Goal: Transaction & Acquisition: Purchase product/service

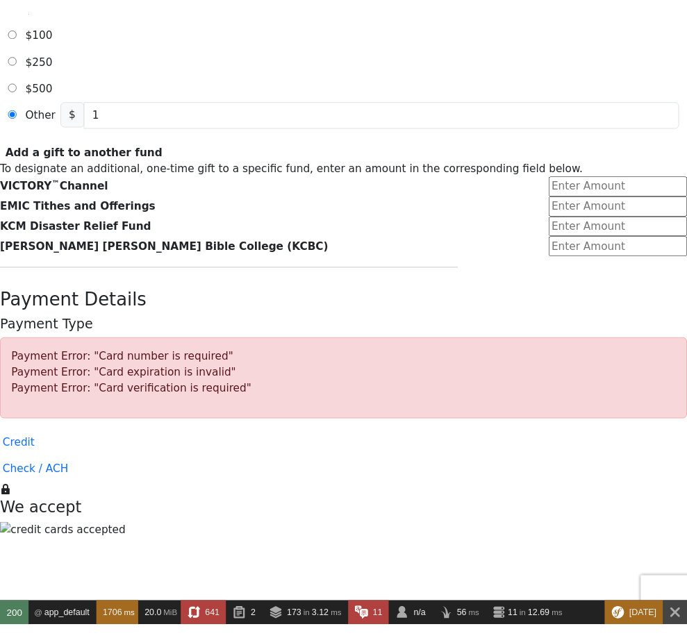
scroll to position [621, 0]
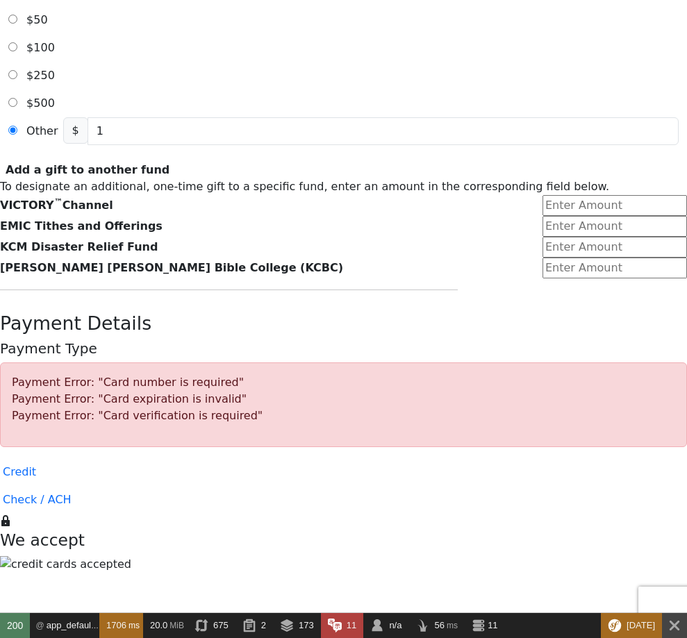
click at [68, 322] on form "Already have an account? Sign in for faster giving. Don't have an account? Crea…" at bounding box center [343, 460] width 687 height 2003
click at [61, 313] on form "Already have an account? Sign in for faster giving. Don't have an account? Crea…" at bounding box center [343, 460] width 687 height 2003
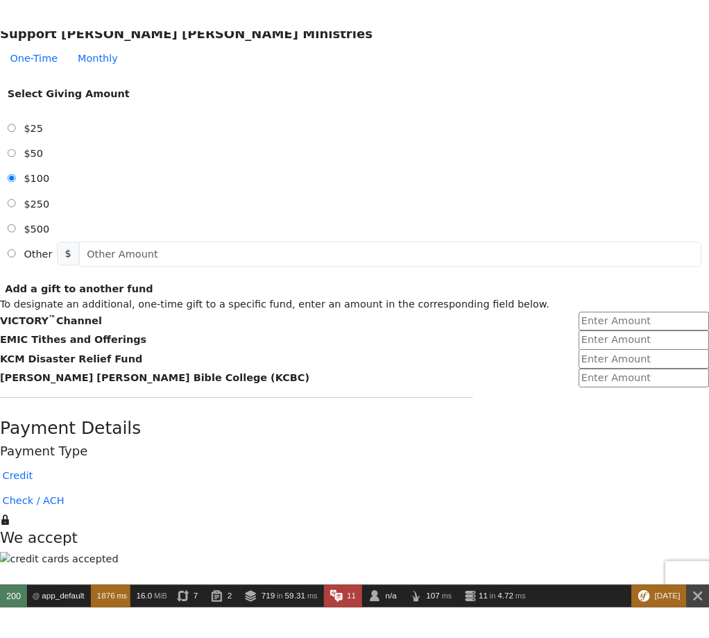
scroll to position [500, 0]
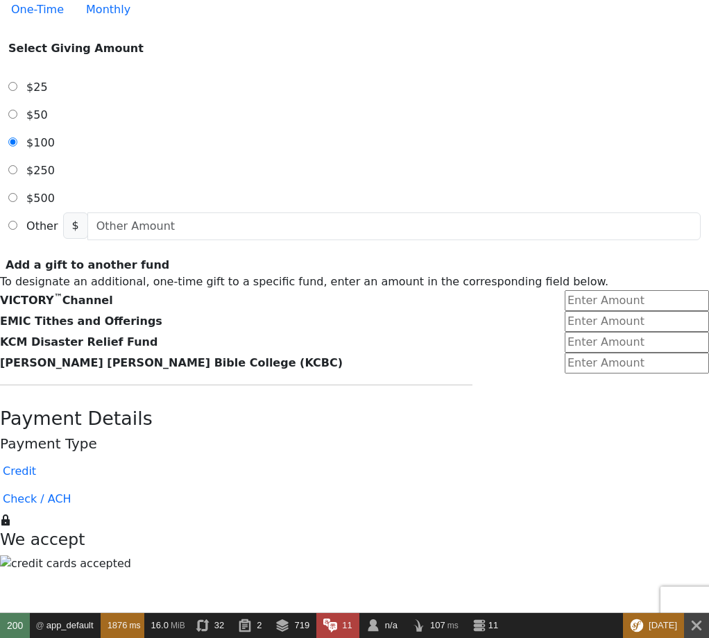
click at [87, 146] on form "Already have an account? Sign in for faster giving. Don't have an account? Crea…" at bounding box center [354, 512] width 709 height 1865
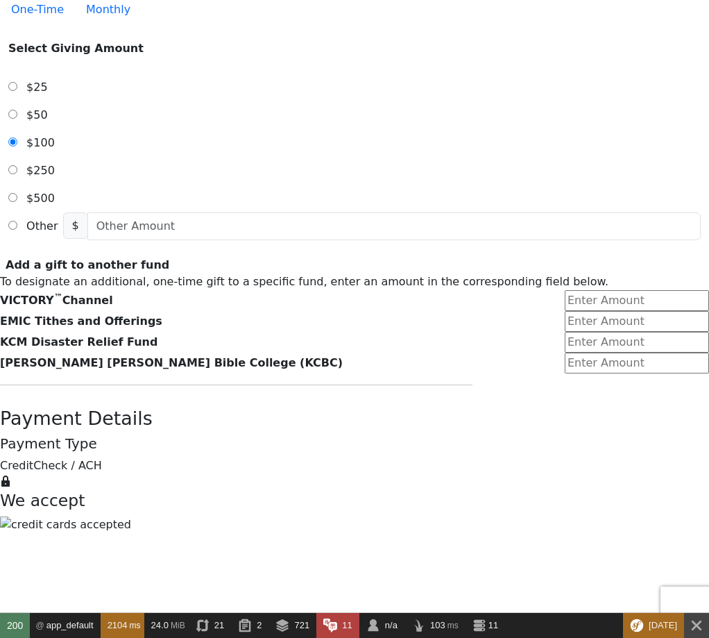
click at [87, 302] on form "Already have an account? Sign in for faster giving. Don't have an account? Crea…" at bounding box center [354, 493] width 709 height 1826
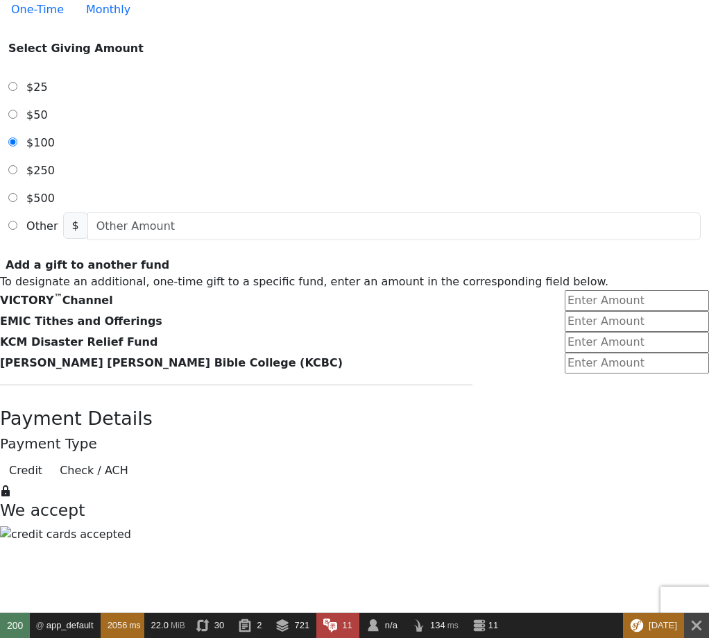
click at [62, 412] on form "Already have an account? Sign in for faster giving. Don't have an account? Crea…" at bounding box center [354, 497] width 709 height 1835
click at [596, 134] on form "Already have an account? Sign in for faster giving. Don't have an account? Crea…" at bounding box center [354, 497] width 709 height 1835
click at [85, 212] on form "Already have an account? Sign in for faster giving. Don't have an account? Crea…" at bounding box center [354, 497] width 709 height 1835
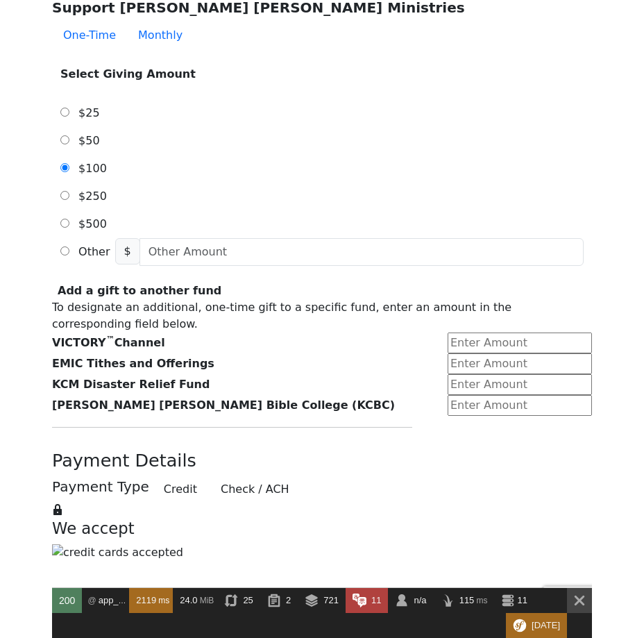
scroll to position [488, 0]
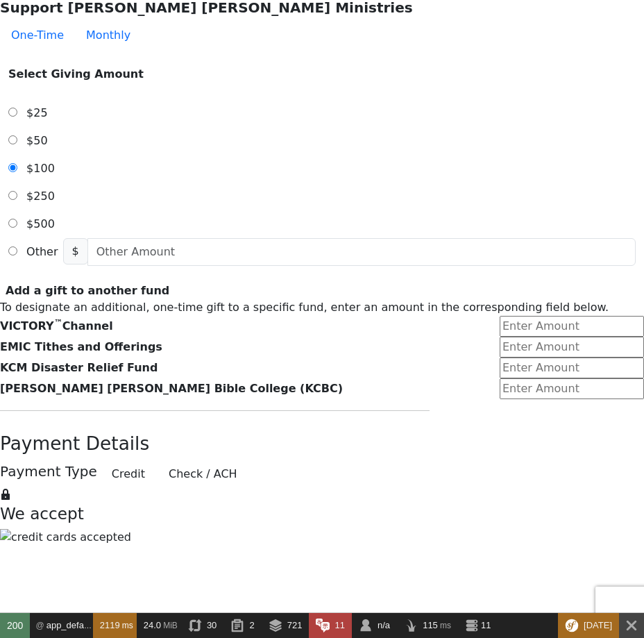
click at [78, 315] on form "Already have an account? Sign in for faster giving. Don't have an account? Crea…" at bounding box center [322, 513] width 644 height 1843
drag, startPoint x: 42, startPoint y: 264, endPoint x: 35, endPoint y: 272, distance: 10.8
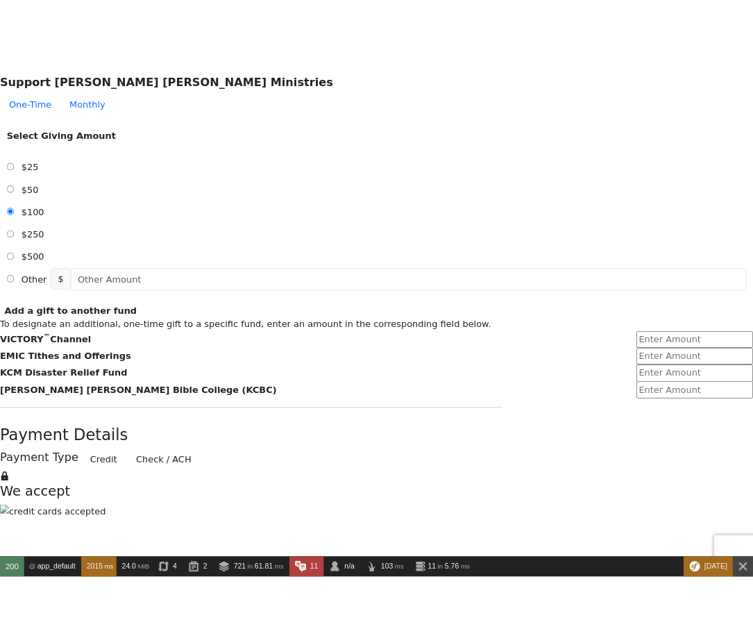
scroll to position [517, 0]
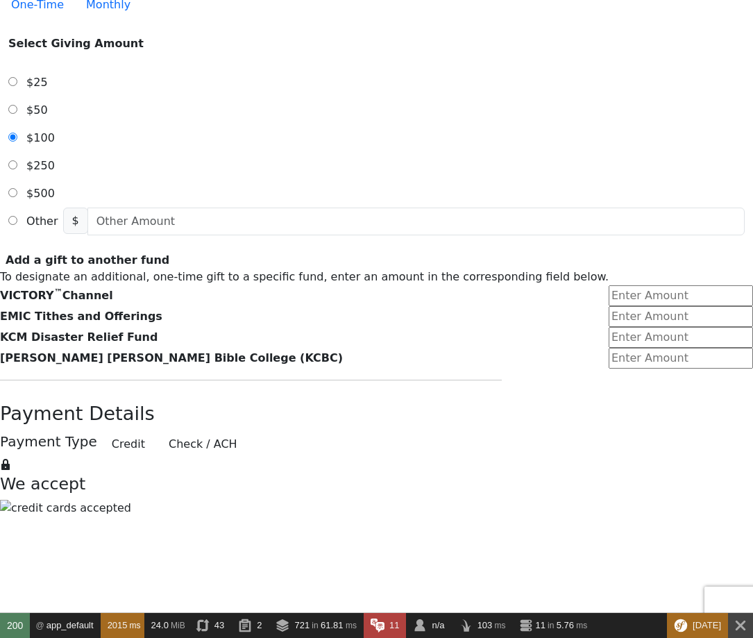
click at [67, 338] on form "Already have an account? Sign in for faster giving. Don't have an account? Crea…" at bounding box center [376, 468] width 753 height 1810
click at [84, 312] on form "Already have an account? Sign in for faster giving. Don't have an account? Crea…" at bounding box center [376, 468] width 753 height 1810
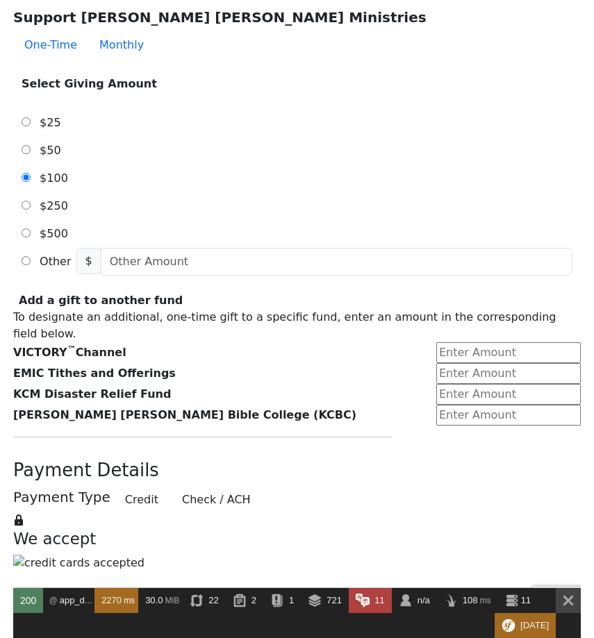
scroll to position [485, 0]
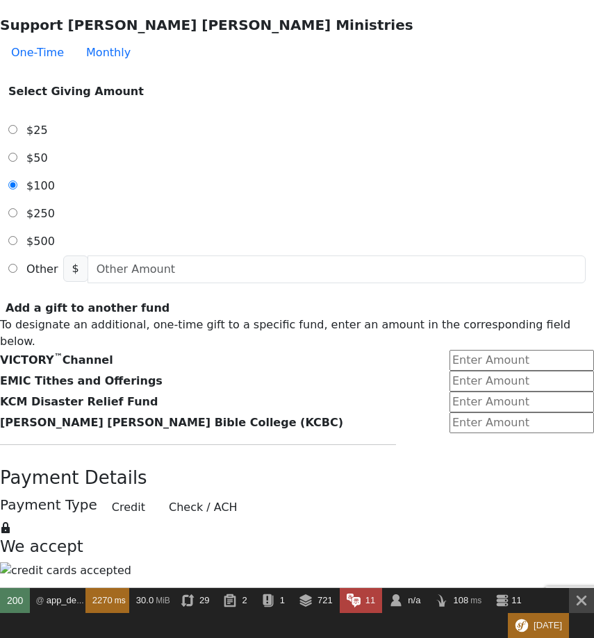
click at [94, 213] on form "Already have an account? Sign in for faster giving. Don't have an account? Crea…" at bounding box center [297, 531] width 594 height 1873
click at [87, 198] on form "Already have an account? Sign in for faster giving. Don't have an account? Crea…" at bounding box center [297, 531] width 594 height 1873
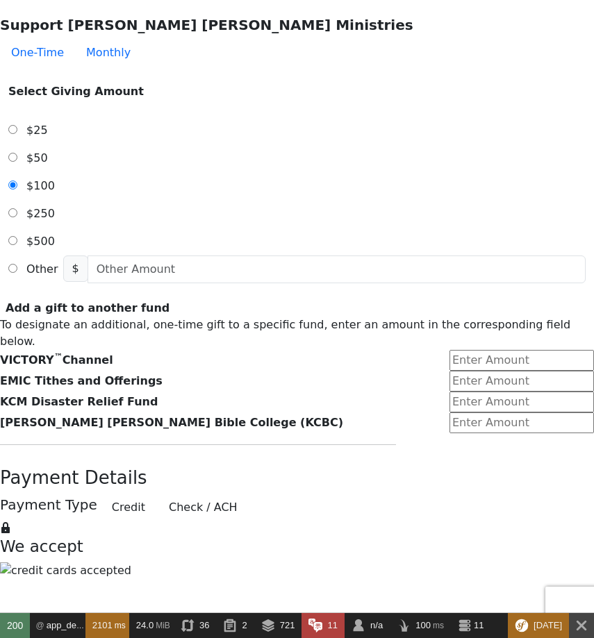
click at [94, 280] on form "Already have an account? Sign in for faster giving. Don't have an account? Crea…" at bounding box center [297, 531] width 594 height 1873
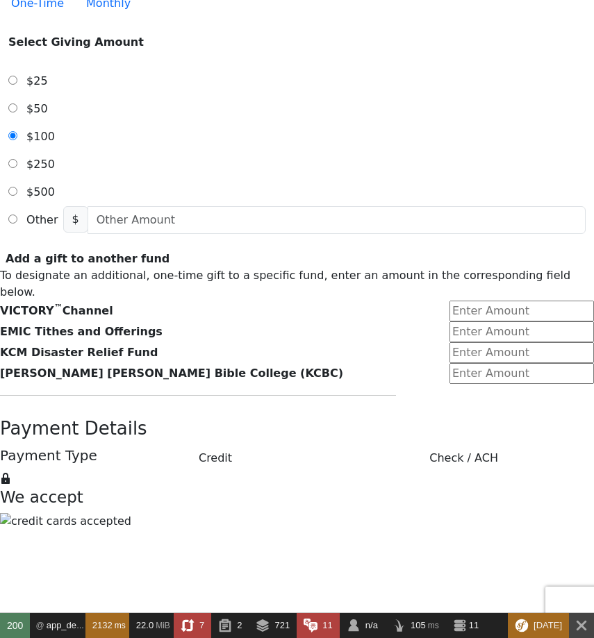
scroll to position [505, 0]
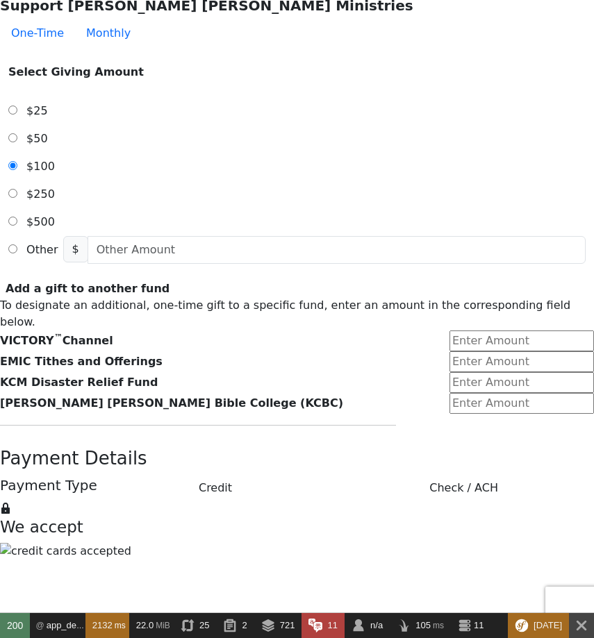
click at [555, 289] on form "Already have an account? Sign in for faster giving. Don't have an account? Crea…" at bounding box center [297, 511] width 594 height 1873
click at [69, 355] on form "Already have an account? Sign in for faster giving. Don't have an account? Crea…" at bounding box center [297, 511] width 594 height 1873
click at [80, 332] on form "Already have an account? Sign in for faster giving. Don't have an account? Crea…" at bounding box center [297, 511] width 594 height 1873
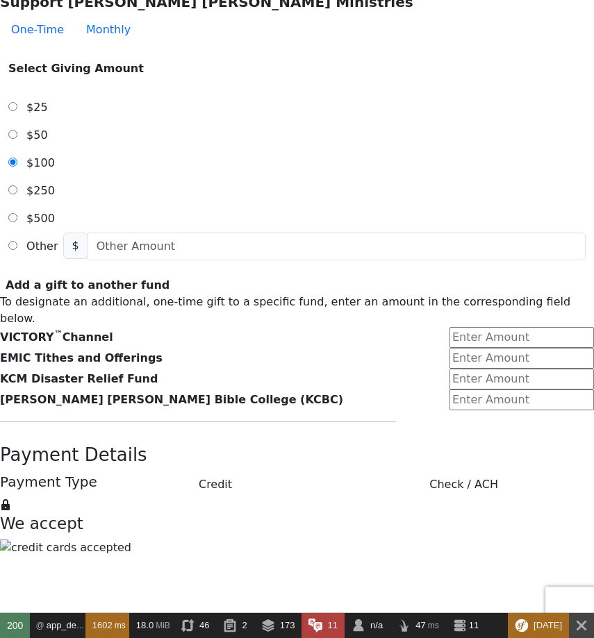
scroll to position [505, 0]
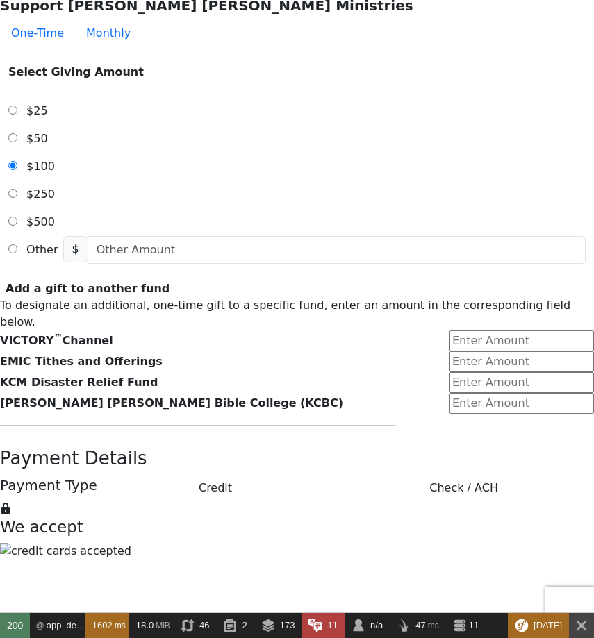
click at [389, 475] on button "Check / ACH" at bounding box center [463, 488] width 260 height 26
click at [258, 475] on button "Credit" at bounding box center [215, 488] width 225 height 26
click at [389, 475] on button "Check / ACH" at bounding box center [463, 488] width 260 height 26
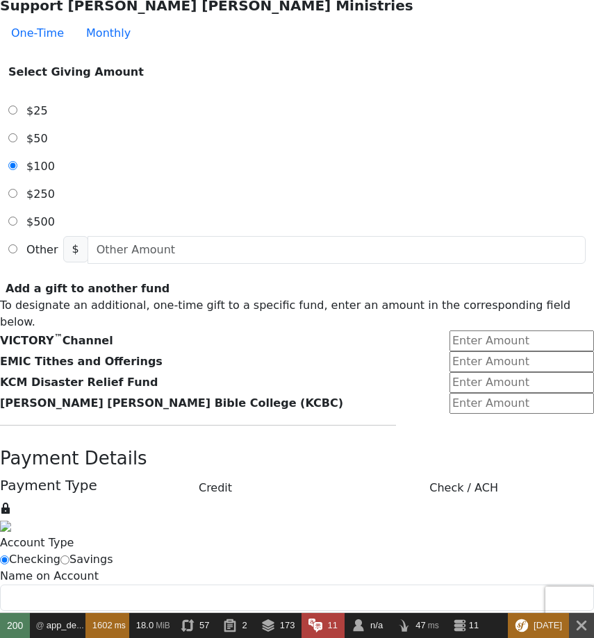
click at [255, 475] on button "Credit" at bounding box center [215, 488] width 225 height 26
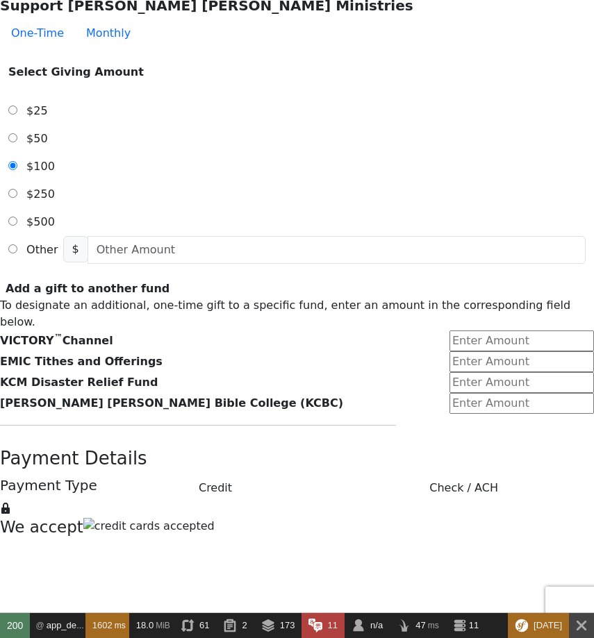
click at [396, 475] on button "Check / ACH" at bounding box center [463, 488] width 260 height 26
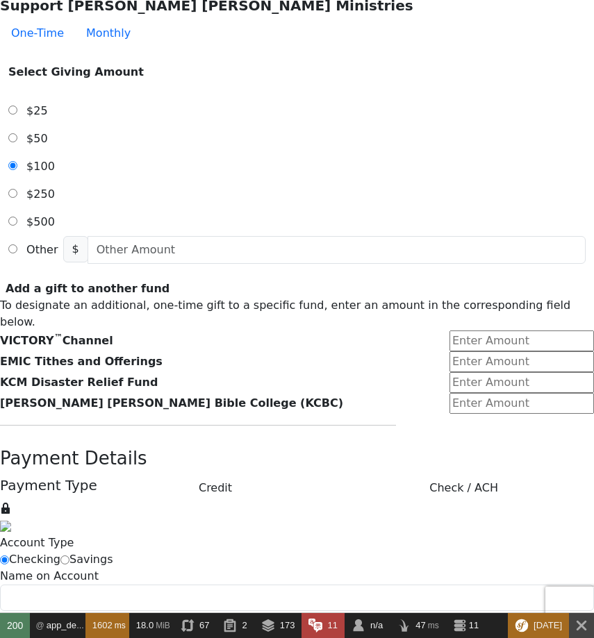
click at [74, 377] on form "Already have an account? Sign in for faster giving. Don't have an account? Crea…" at bounding box center [297, 515] width 594 height 1881
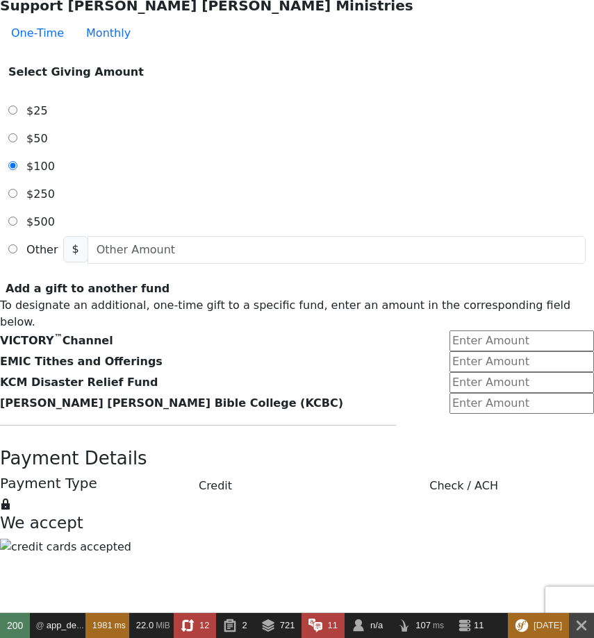
click at [256, 478] on button "Credit" at bounding box center [215, 486] width 225 height 17
click at [395, 478] on button "Check / ACH" at bounding box center [463, 486] width 260 height 17
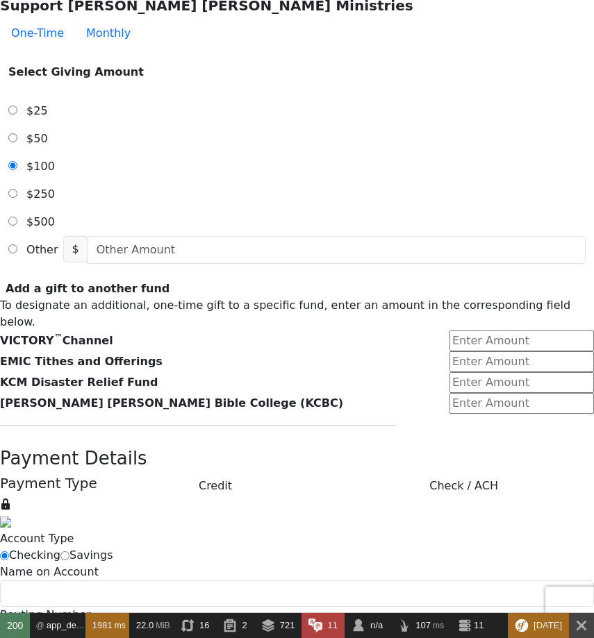
click at [251, 475] on div "Payment Type Credit Check / ACH" at bounding box center [297, 486] width 594 height 22
click at [60, 311] on form "Already have an account? Sign in for faster giving. Don't have an account? Crea…" at bounding box center [297, 513] width 594 height 1876
drag, startPoint x: 96, startPoint y: 201, endPoint x: 92, endPoint y: 215, distance: 13.6
click at [95, 202] on form "Already have an account? Sign in for faster giving. Don't have an account? Crea…" at bounding box center [297, 513] width 594 height 1876
click at [98, 221] on form "Already have an account? Sign in for faster giving. Don't have an account? Crea…" at bounding box center [297, 513] width 594 height 1876
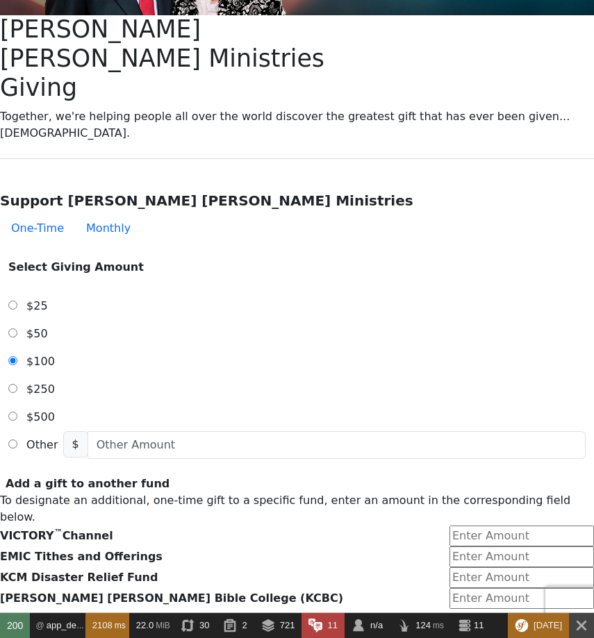
scroll to position [338, 0]
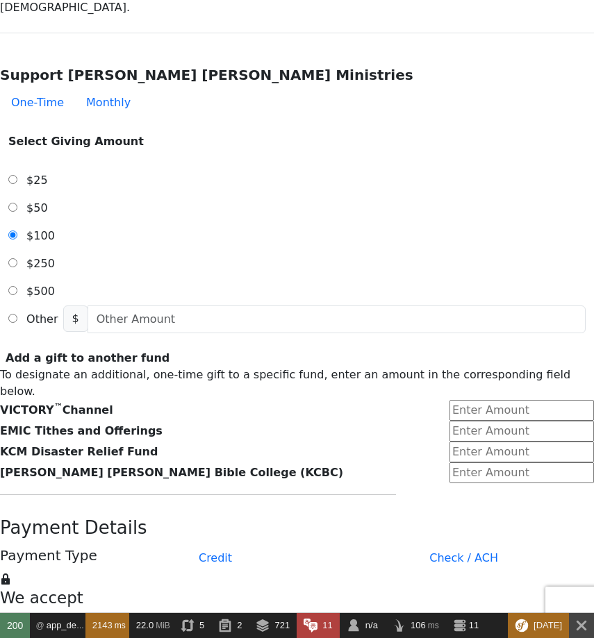
scroll to position [407, 0]
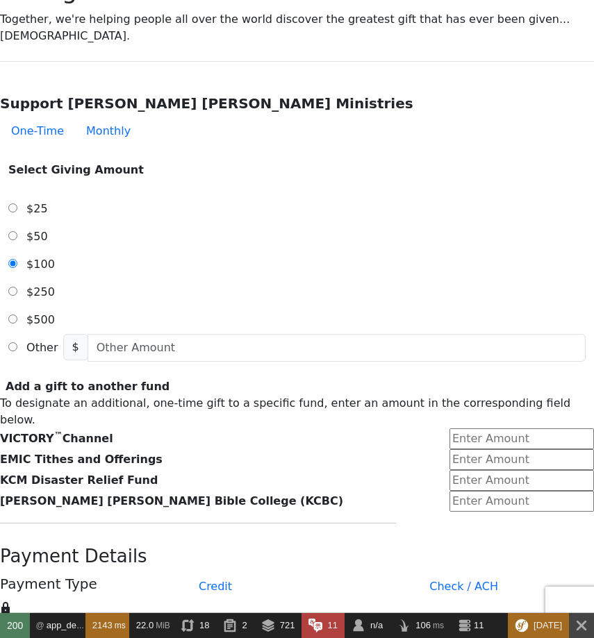
click at [85, 291] on form "Already have an account? Sign in for faster giving. Don't have an account? Crea…" at bounding box center [297, 610] width 594 height 1874
click at [380, 573] on button "Check / ACH" at bounding box center [463, 587] width 260 height 28
click at [67, 396] on form "Already have an account? Sign in for faster giving. Don't have an account? Crea…" at bounding box center [297, 614] width 594 height 1882
click at [458, 573] on button "Check / ACH" at bounding box center [463, 587] width 260 height 28
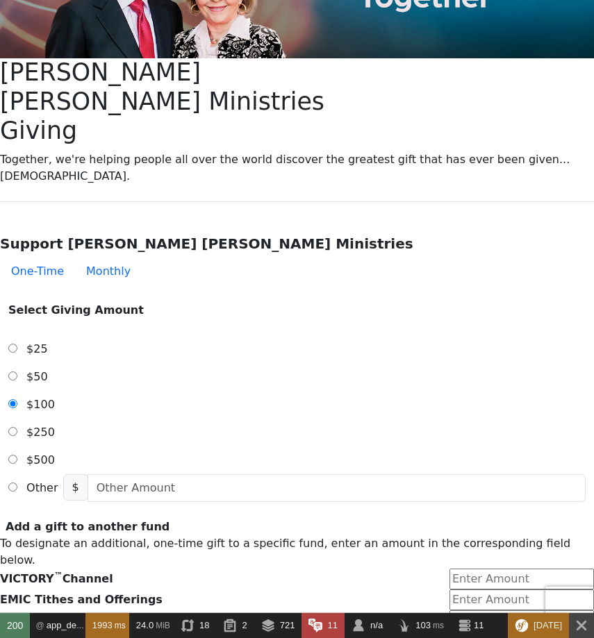
scroll to position [490, 0]
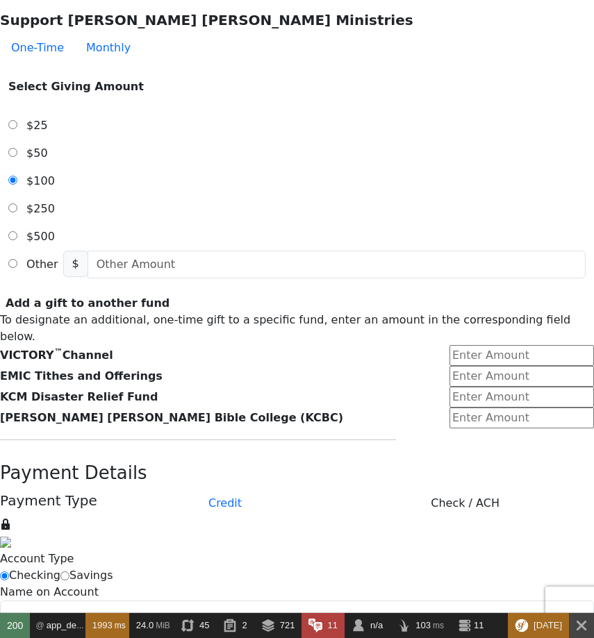
click at [72, 390] on form "Already have an account? Sign in for faster giving. Don't have an account? Crea…" at bounding box center [297, 531] width 594 height 1882
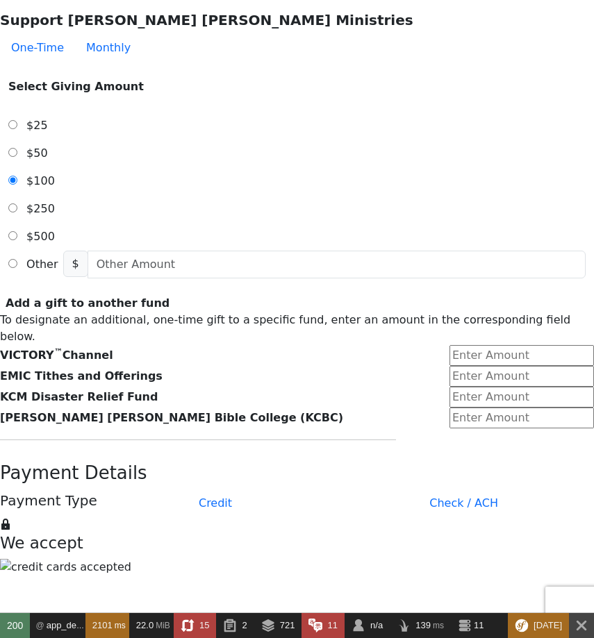
click at [36, 260] on form "Already have an account? Sign in for faster giving. Don't have an account? Crea…" at bounding box center [297, 527] width 594 height 1874
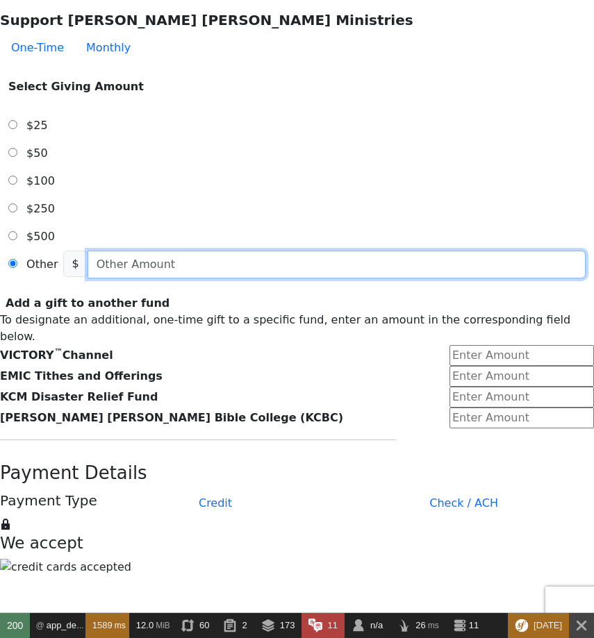
click at [241, 251] on input "text" at bounding box center [336, 265] width 498 height 28
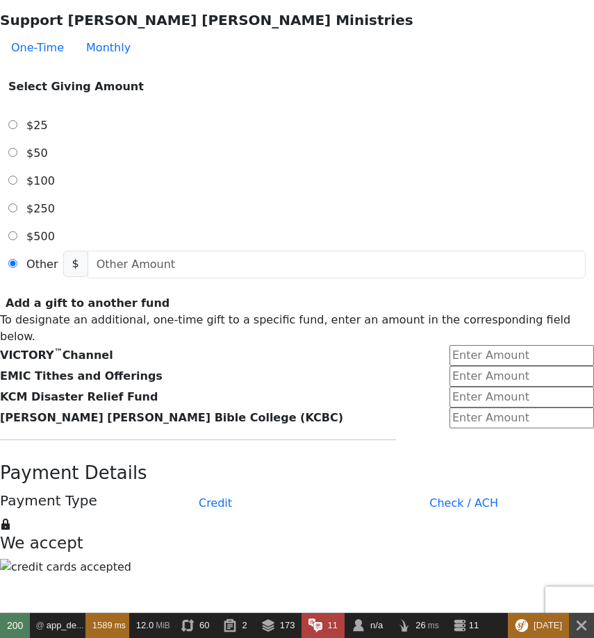
click at [60, 167] on label "$100" at bounding box center [41, 181] width 40 height 28
click at [17, 176] on input "$100" at bounding box center [12, 180] width 9 height 9
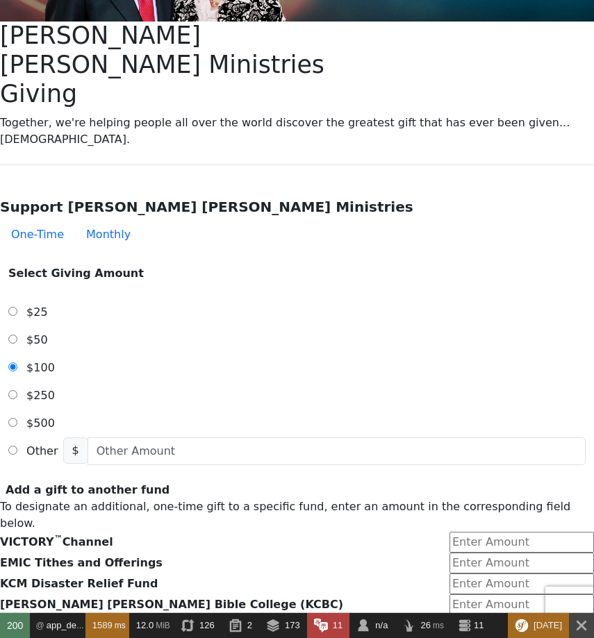
scroll to position [407, 0]
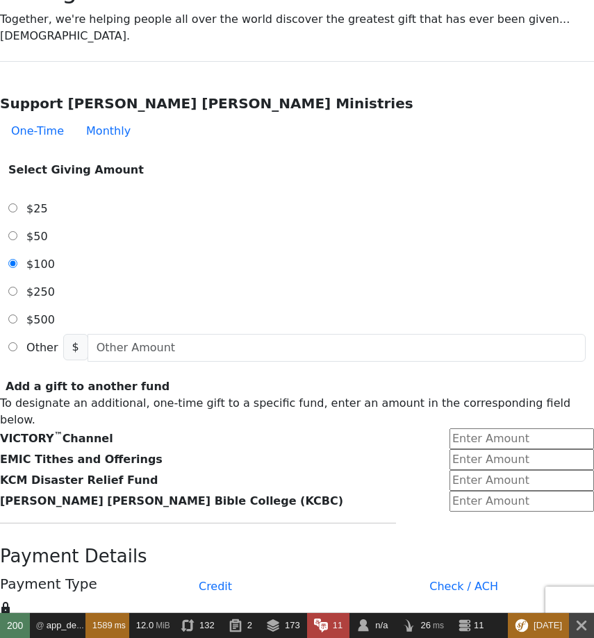
click at [36, 266] on form "Already have an account? Sign in for faster giving. Don't have an account? Crea…" at bounding box center [297, 610] width 594 height 1874
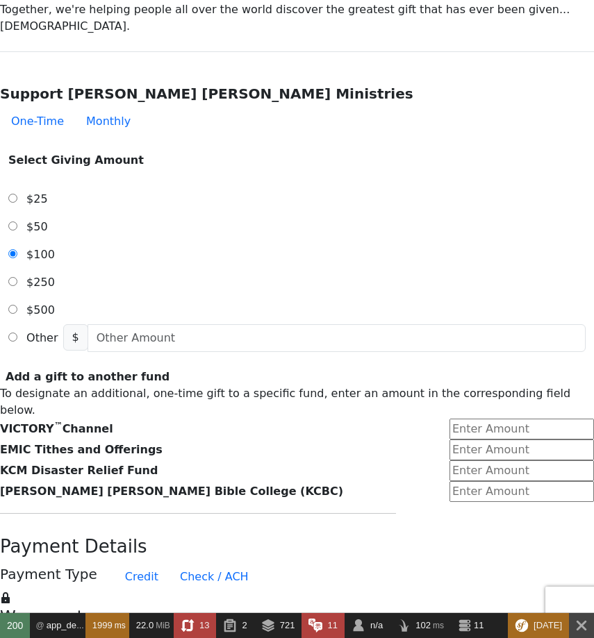
click at [60, 298] on form "Already have an account? Sign in for faster giving. Don't have an account? Crea…" at bounding box center [297, 600] width 594 height 1874
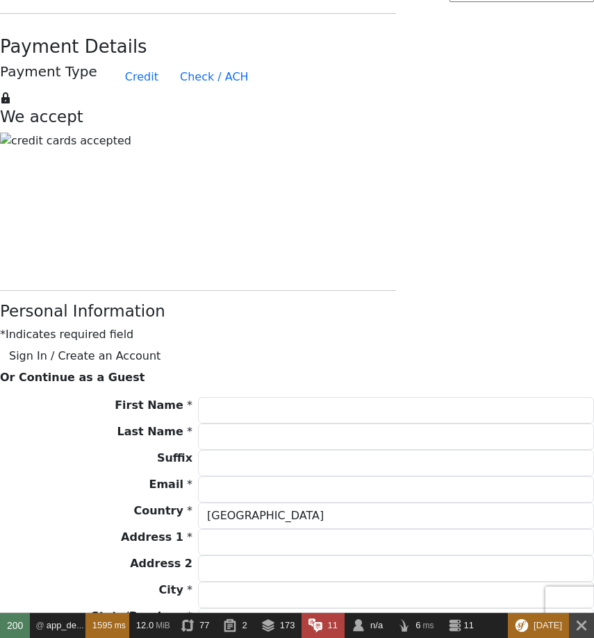
scroll to position [1250, 0]
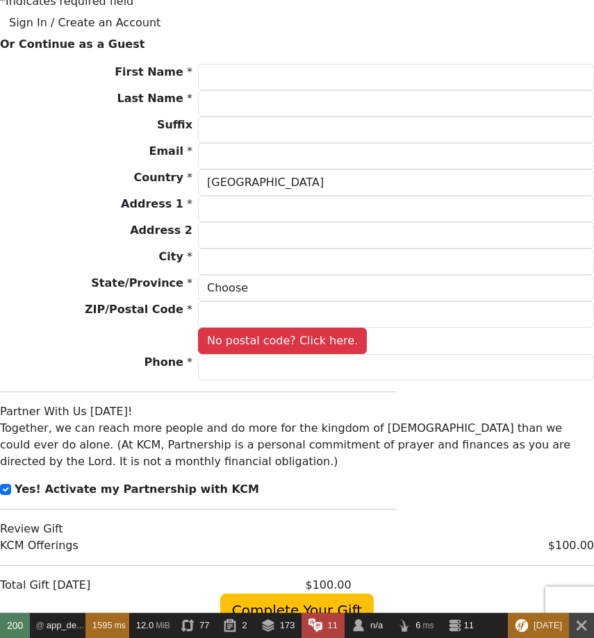
click at [145, 482] on strong "Yes! Activate my Partnership with KCM" at bounding box center [137, 488] width 244 height 13
click at [11, 484] on input "checkbox" at bounding box center [5, 489] width 11 height 11
checkbox input "false"
click at [320, 594] on div "Complete Your Gift" at bounding box center [297, 610] width 594 height 33
click at [320, 594] on span "Complete Your Gift" at bounding box center [296, 610] width 153 height 33
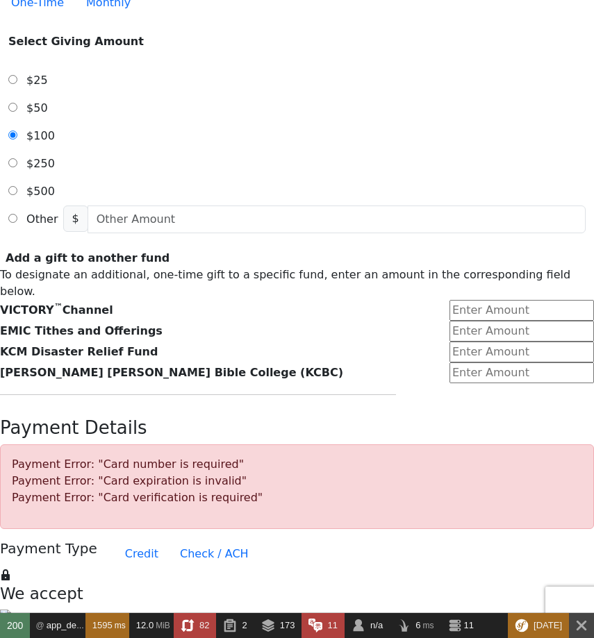
scroll to position [494, 0]
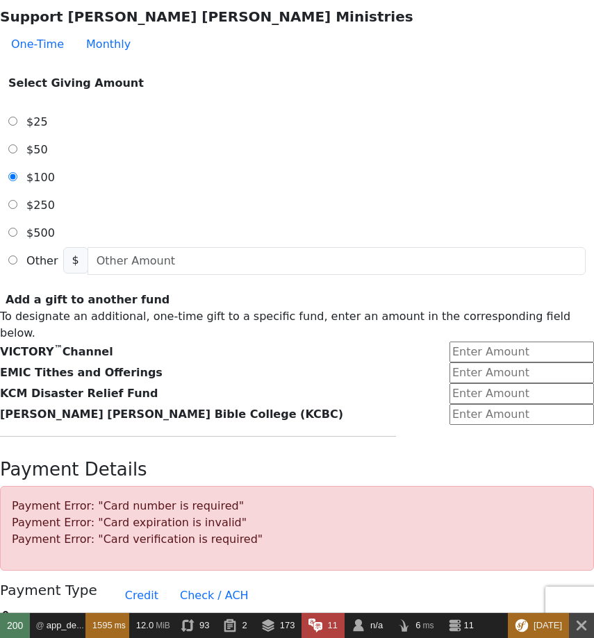
click at [78, 235] on form "Already have an account? Sign in for faster giving. Don't have an account? Crea…" at bounding box center [297, 571] width 594 height 1970
click at [62, 245] on form "Already have an account? Sign in for faster giving. Don't have an account? Crea…" at bounding box center [297, 571] width 594 height 1970
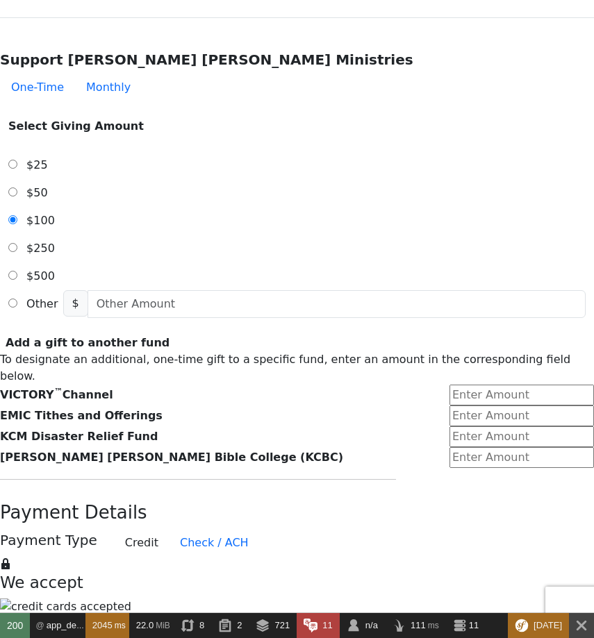
scroll to position [410, 0]
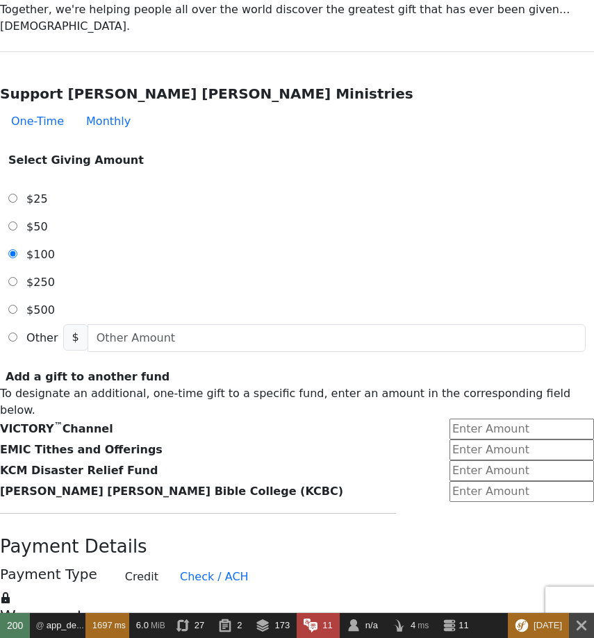
click at [78, 132] on form "Already have an account? Sign in for faster giving. Don't have an account? Crea…" at bounding box center [297, 600] width 594 height 1874
click at [58, 166] on form "Already have an account? Sign in for faster giving. Don't have an account? Crea…" at bounding box center [297, 600] width 594 height 1874
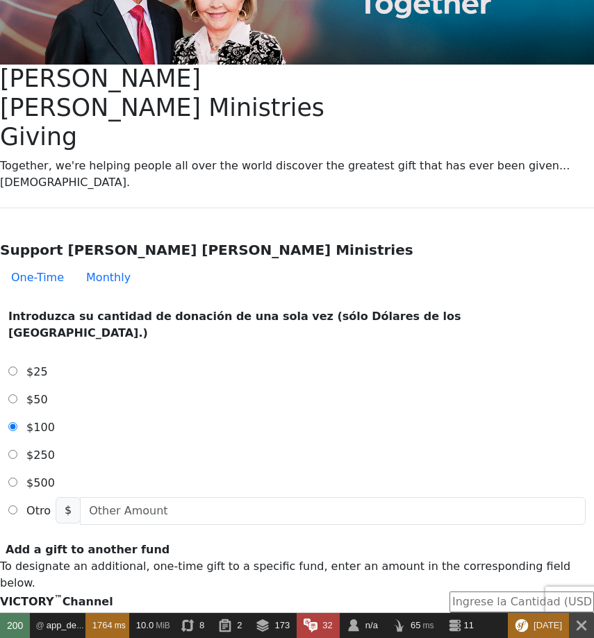
scroll to position [500, 0]
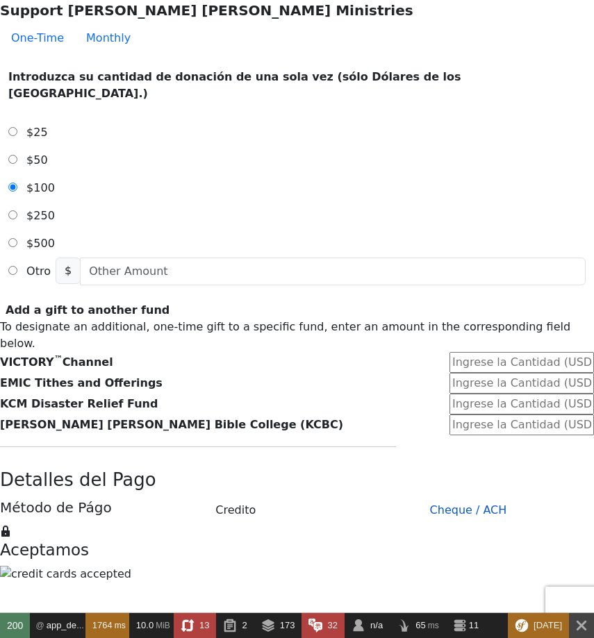
click at [434, 496] on button "Cheque / ACH" at bounding box center [467, 510] width 251 height 28
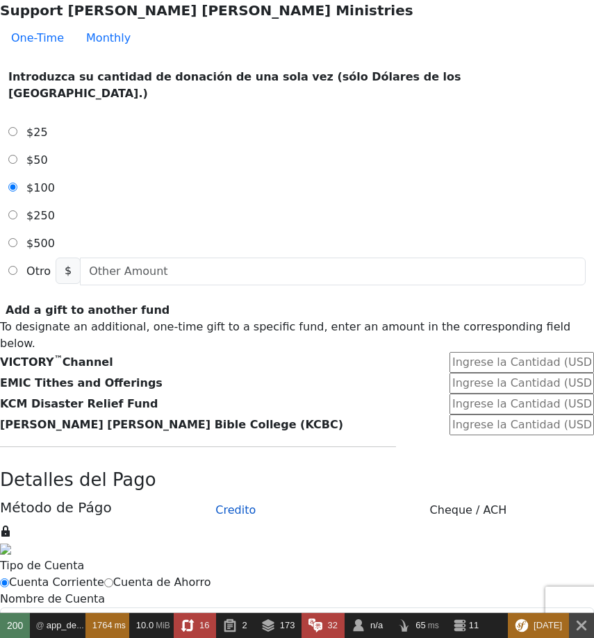
click at [276, 496] on button "Credito" at bounding box center [235, 510] width 215 height 28
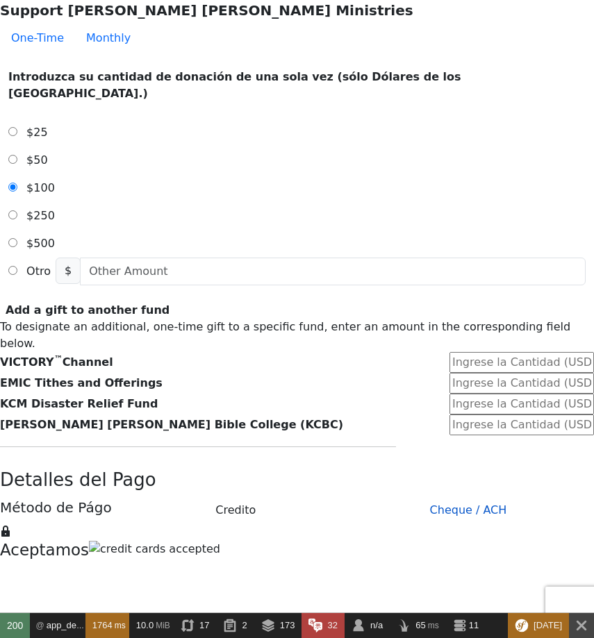
click at [425, 496] on button "Cheque / ACH" at bounding box center [467, 510] width 251 height 28
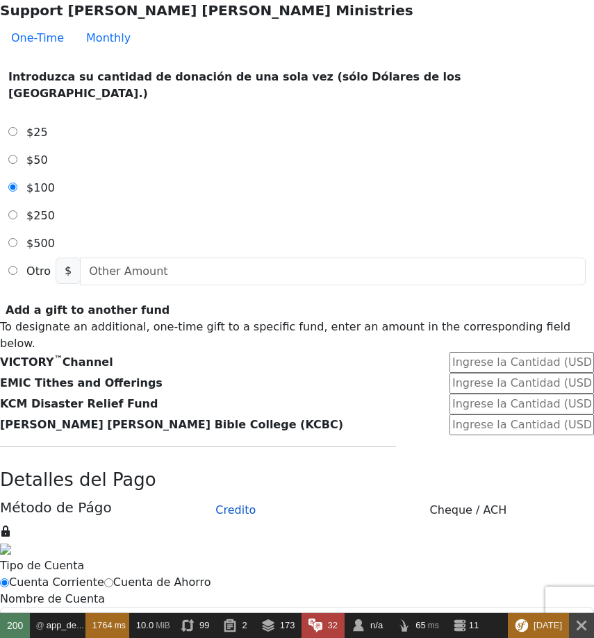
click at [261, 496] on button "Credito" at bounding box center [235, 510] width 215 height 28
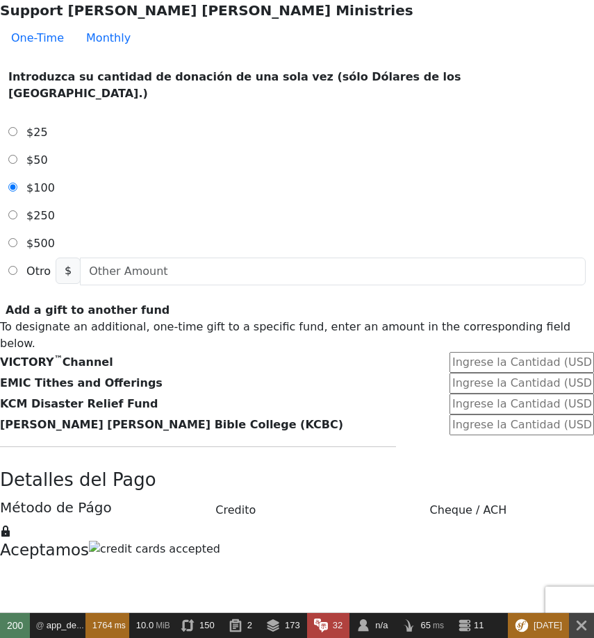
click at [62, 224] on form "Ya tiene una cuenta? Inciar Cession para dar más rápido. No tiene una cuenta? C…" at bounding box center [297, 517] width 594 height 1874
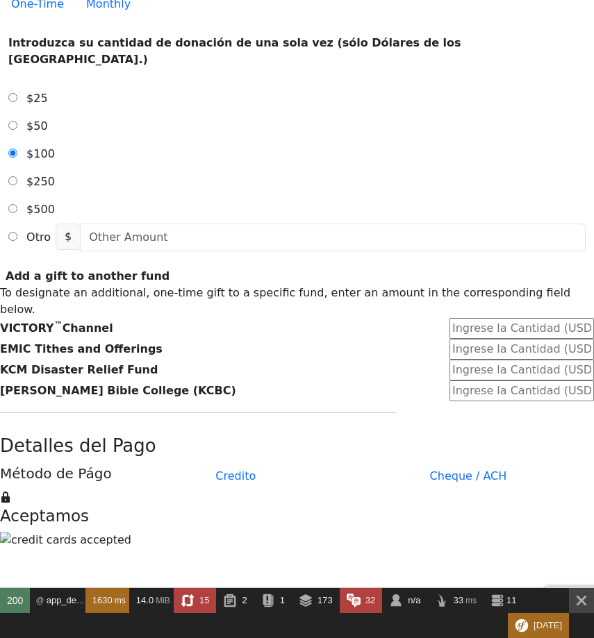
click at [62, 197] on form "Ya tiene una cuenta? Inciar Cession para dar más rápido. No tiene una cuenta? C…" at bounding box center [297, 506] width 594 height 1863
click at [90, 288] on form "Ya tiene una cuenta? Inciar Cession para dar más rápido. No tiene una cuenta? C…" at bounding box center [297, 506] width 594 height 1863
click at [58, 196] on form "Ya tiene una cuenta? Inciar Cession para dar más rápido. No tiene una cuenta? C…" at bounding box center [297, 506] width 594 height 1863
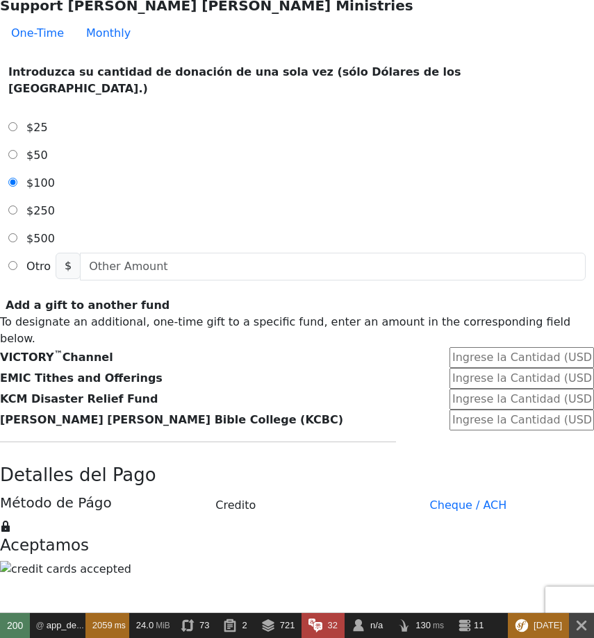
click at [44, 166] on form "Ya tiene una cuenta? Inciar Cession para dar más rápido. No tiene una cuenta? C…" at bounding box center [297, 520] width 594 height 1891
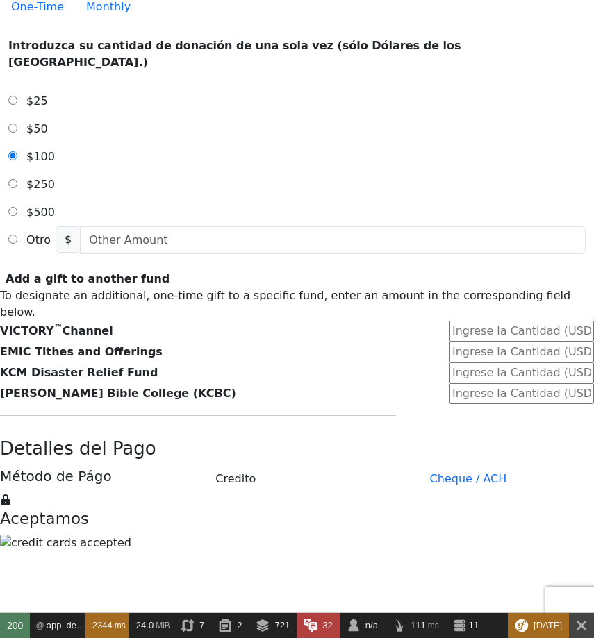
scroll to position [505, 0]
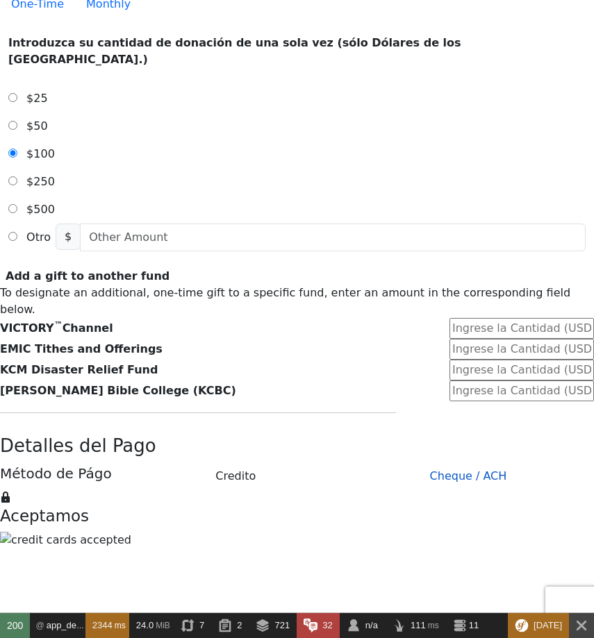
click at [418, 462] on button "Cheque / ACH" at bounding box center [467, 476] width 251 height 28
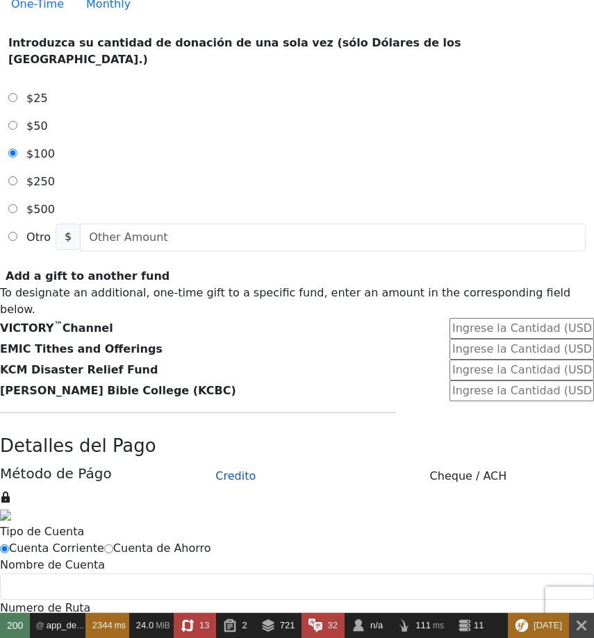
click at [261, 462] on button "Credito" at bounding box center [235, 476] width 215 height 28
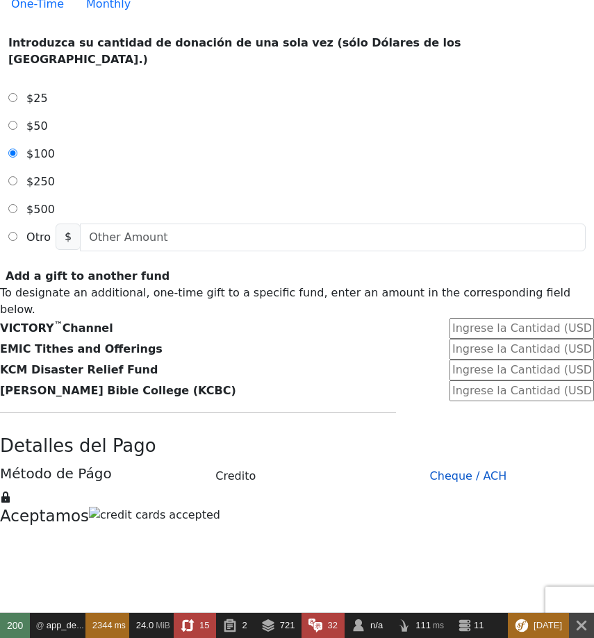
click at [397, 462] on button "Cheque / ACH" at bounding box center [467, 476] width 251 height 28
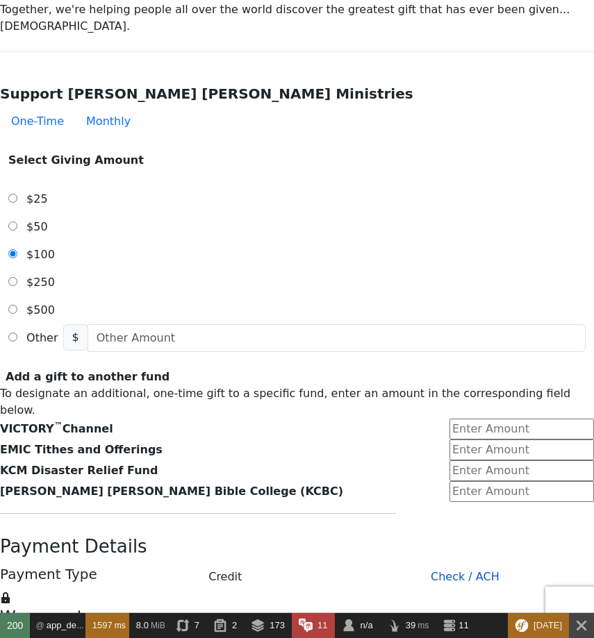
click at [394, 563] on button "Check / ACH" at bounding box center [465, 577] width 258 height 28
click at [264, 563] on button "Credit" at bounding box center [225, 577] width 223 height 28
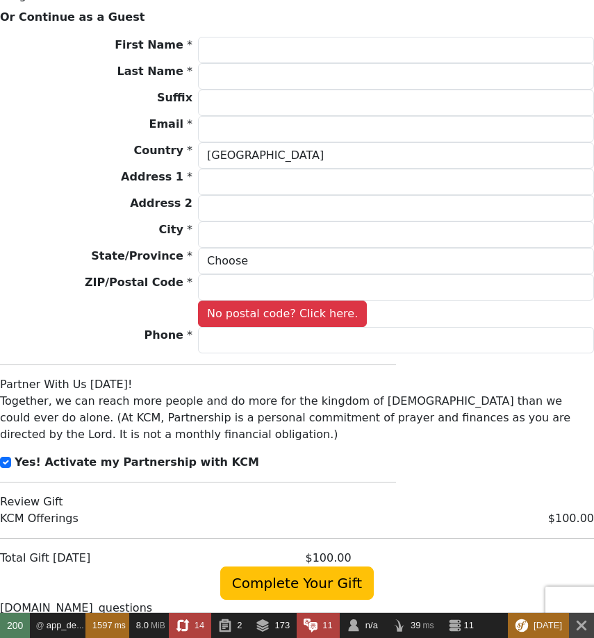
scroll to position [1333, 0]
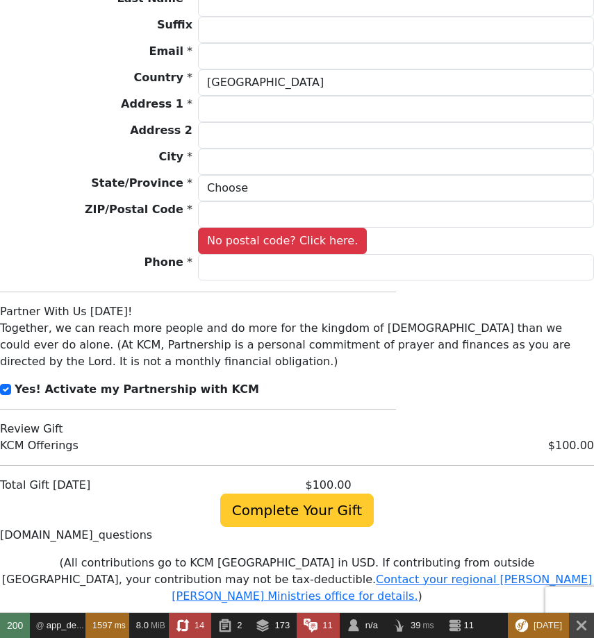
click at [299, 494] on span "Complete Your Gift" at bounding box center [296, 510] width 153 height 33
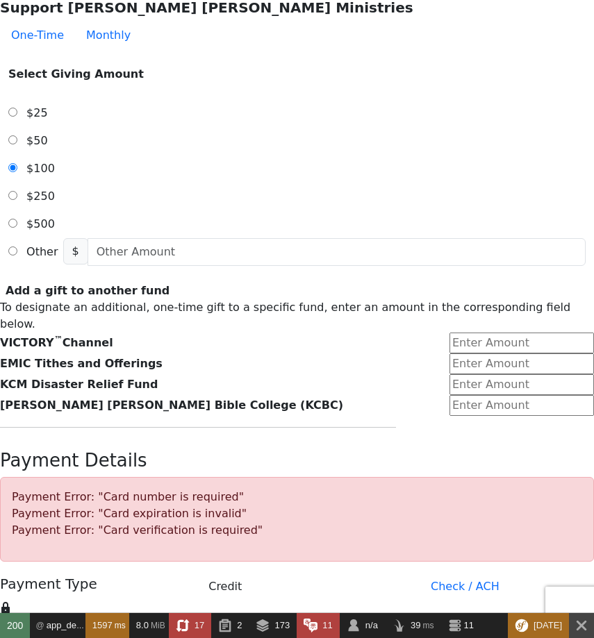
scroll to position [494, 0]
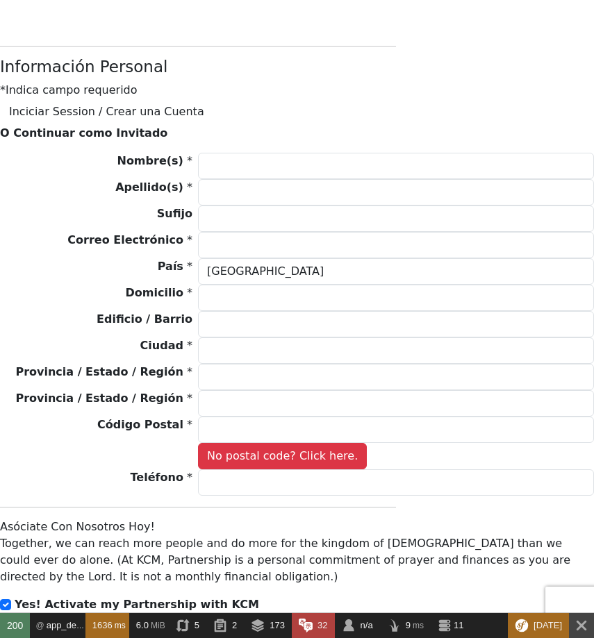
scroll to position [1386, 0]
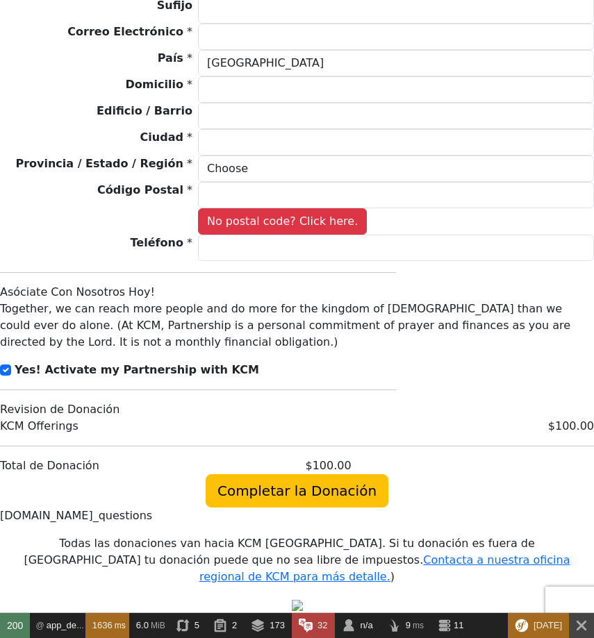
click at [169, 363] on strong "Yes! Activate my Partnership with KCM" at bounding box center [137, 369] width 244 height 13
click at [11, 364] on input "checkbox" at bounding box center [5, 369] width 11 height 11
checkbox input "false"
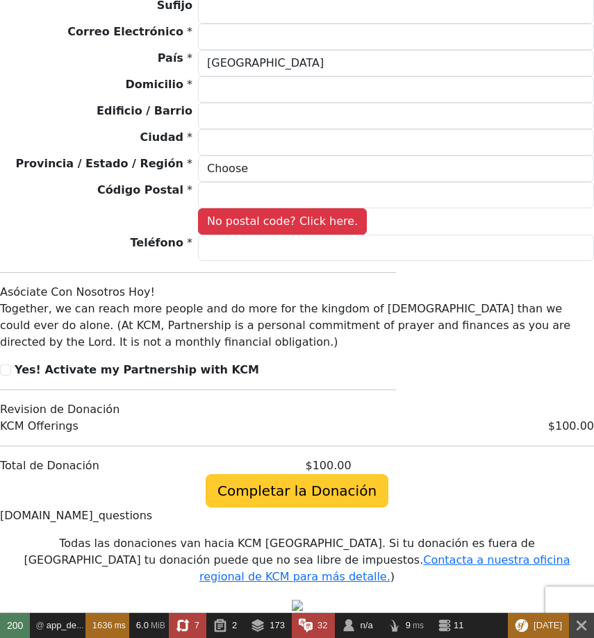
click at [298, 474] on span "Completar la Donación" at bounding box center [296, 490] width 183 height 33
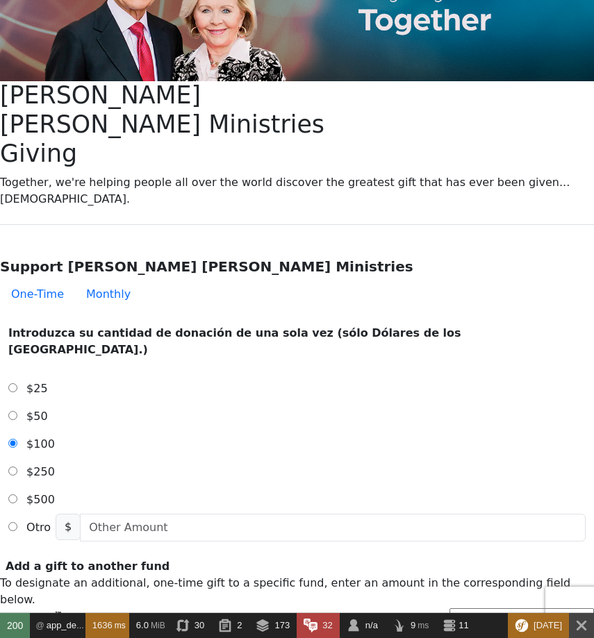
scroll to position [0, 0]
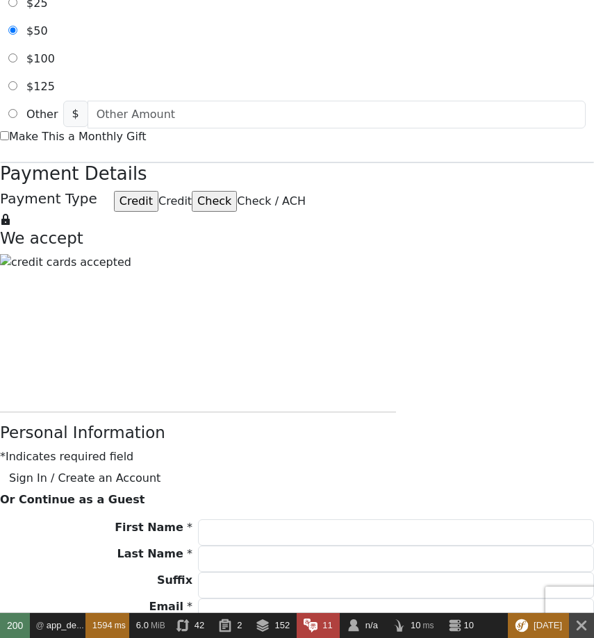
scroll to position [470, 0]
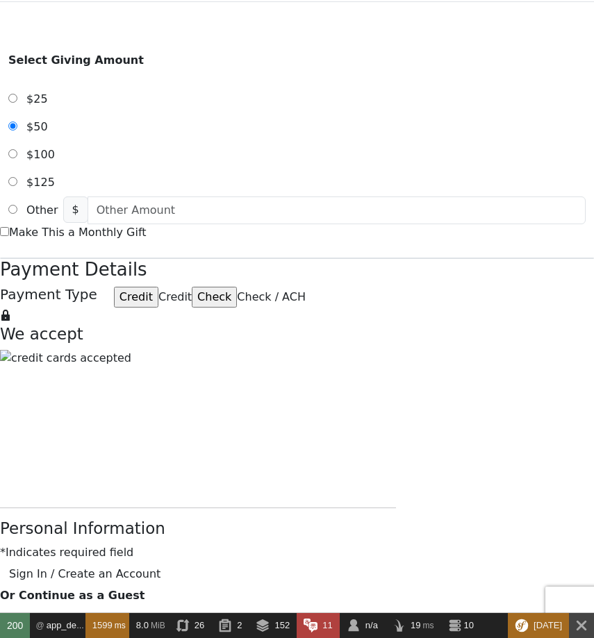
click at [498, 280] on form "Kenneth Copeland Ministries Online Giving Your seed sown will go to work immedi…" at bounding box center [297, 374] width 594 height 1529
click at [505, 299] on form "Kenneth Copeland Ministries Online Giving Your seed sown will go to work immedi…" at bounding box center [297, 374] width 594 height 1529
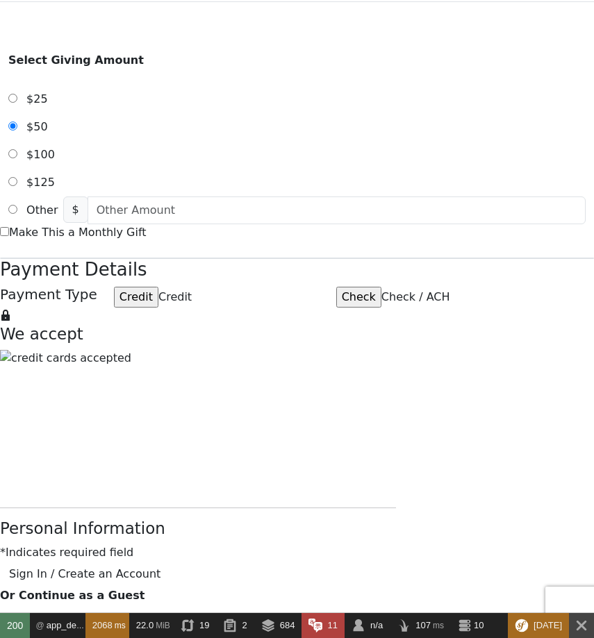
click at [541, 201] on form "[PERSON_NAME] [PERSON_NAME] Ministries Online Giving Your seed sown will go to …" at bounding box center [297, 374] width 594 height 1529
click at [551, 233] on form "[PERSON_NAME] [PERSON_NAME] Ministries Online Giving Your seed sown will go to …" at bounding box center [297, 374] width 594 height 1529
click at [545, 249] on form "[PERSON_NAME] [PERSON_NAME] Ministries Online Giving Your seed sown will go to …" at bounding box center [297, 374] width 594 height 1529
click at [490, 124] on form "[PERSON_NAME] [PERSON_NAME] Ministries Online Giving Your seed sown will go to …" at bounding box center [297, 374] width 594 height 1529
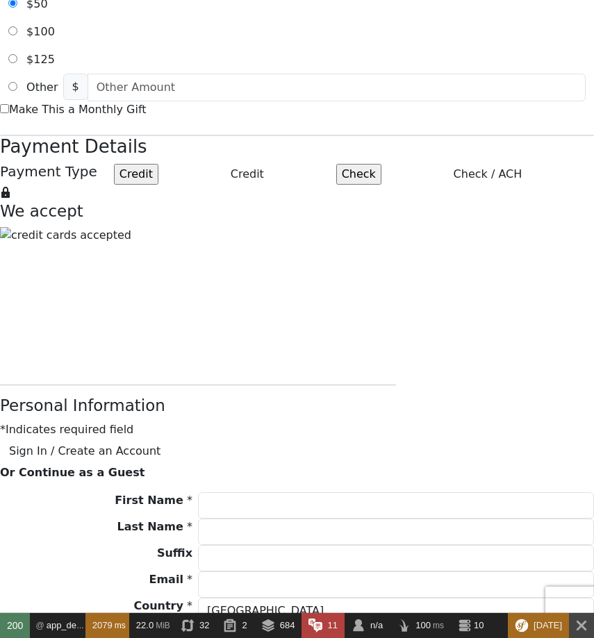
scroll to position [553, 0]
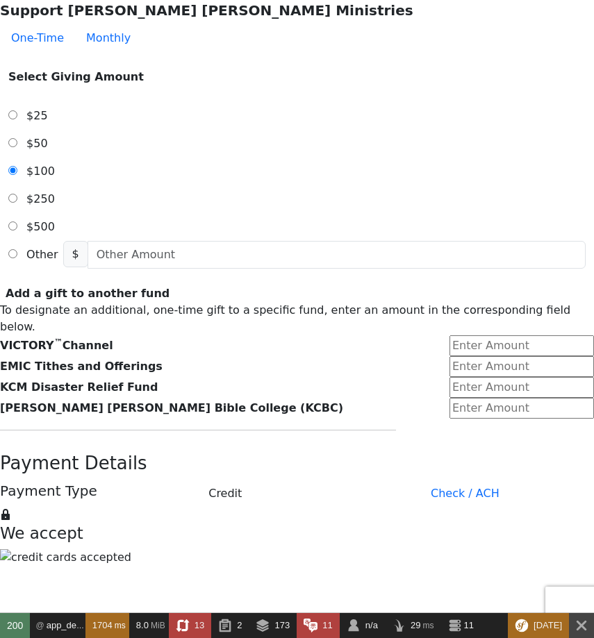
click at [86, 381] on form "Already have an account? Sign in for faster giving. Don't have an account? Crea…" at bounding box center [297, 517] width 594 height 1874
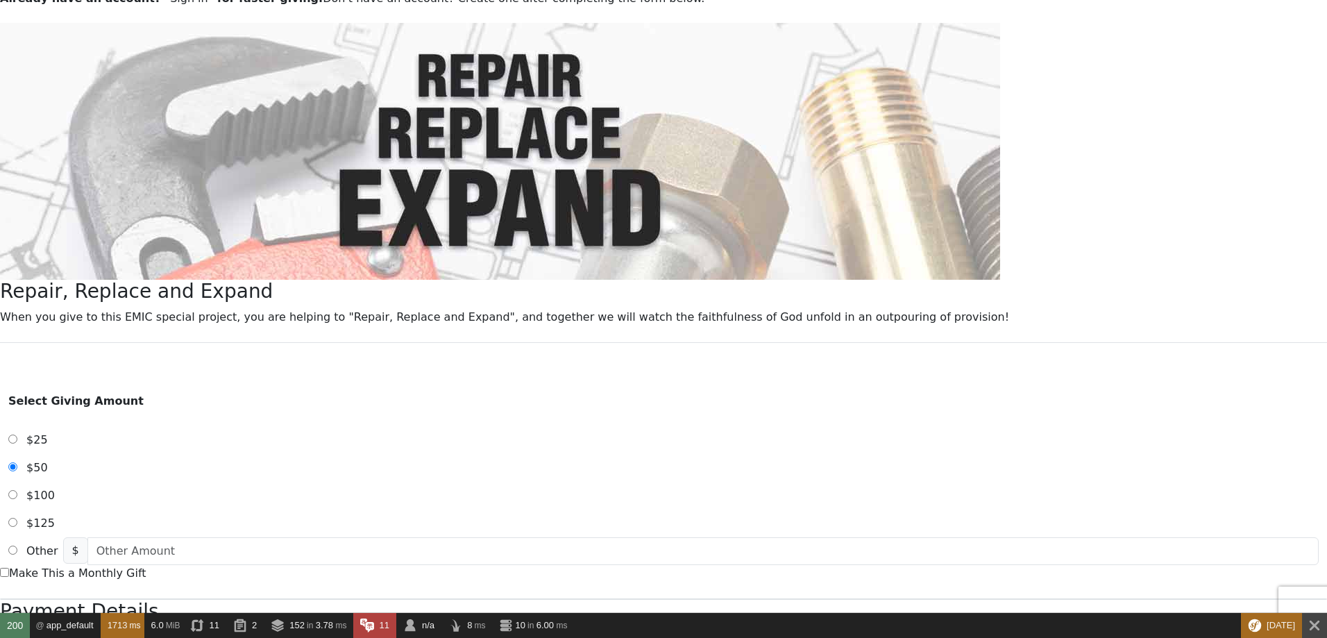
scroll to position [83, 0]
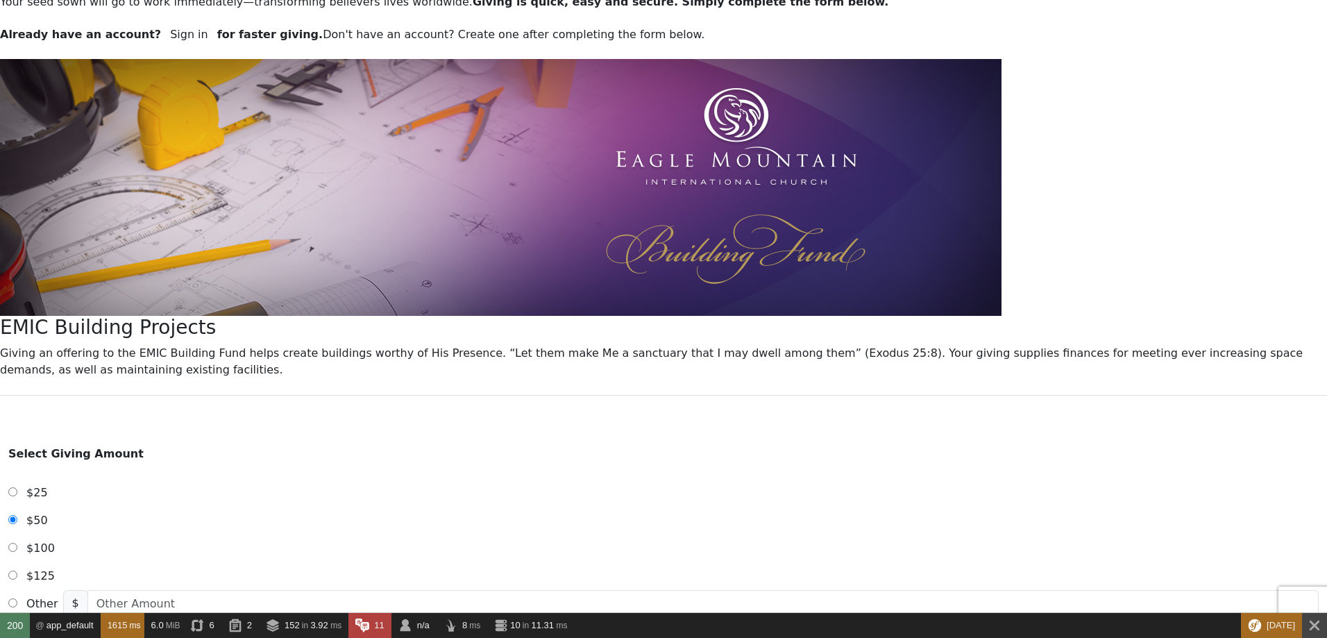
scroll to position [83, 0]
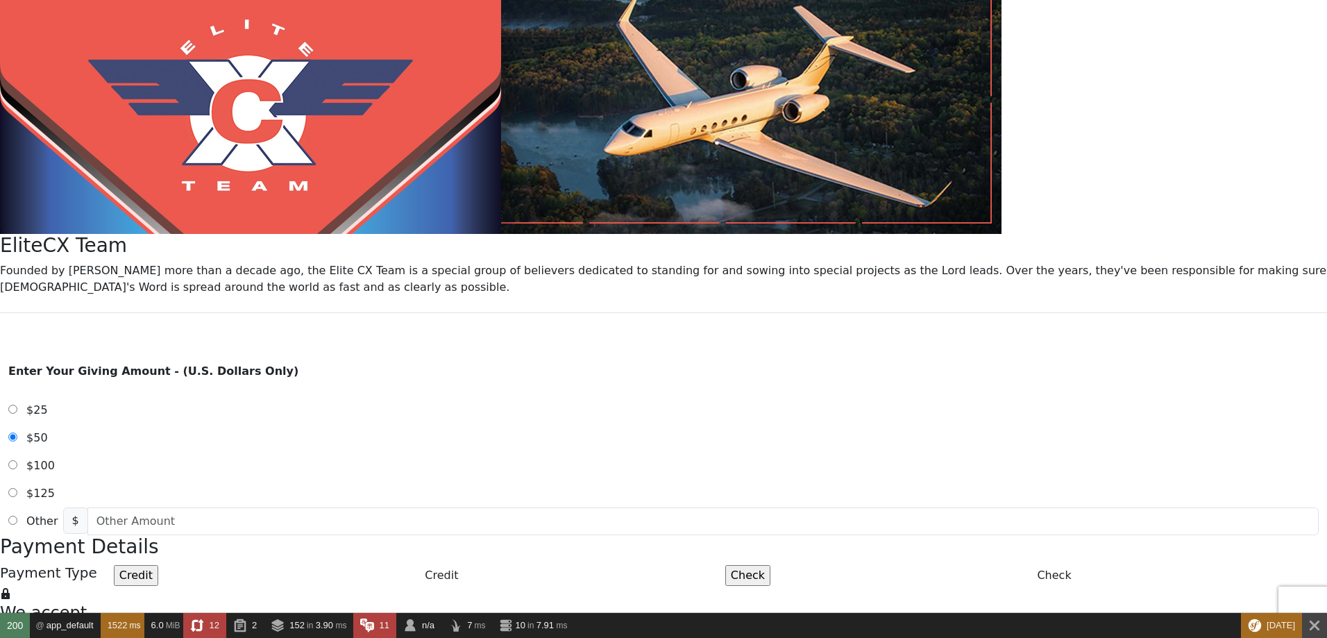
scroll to position [287, 0]
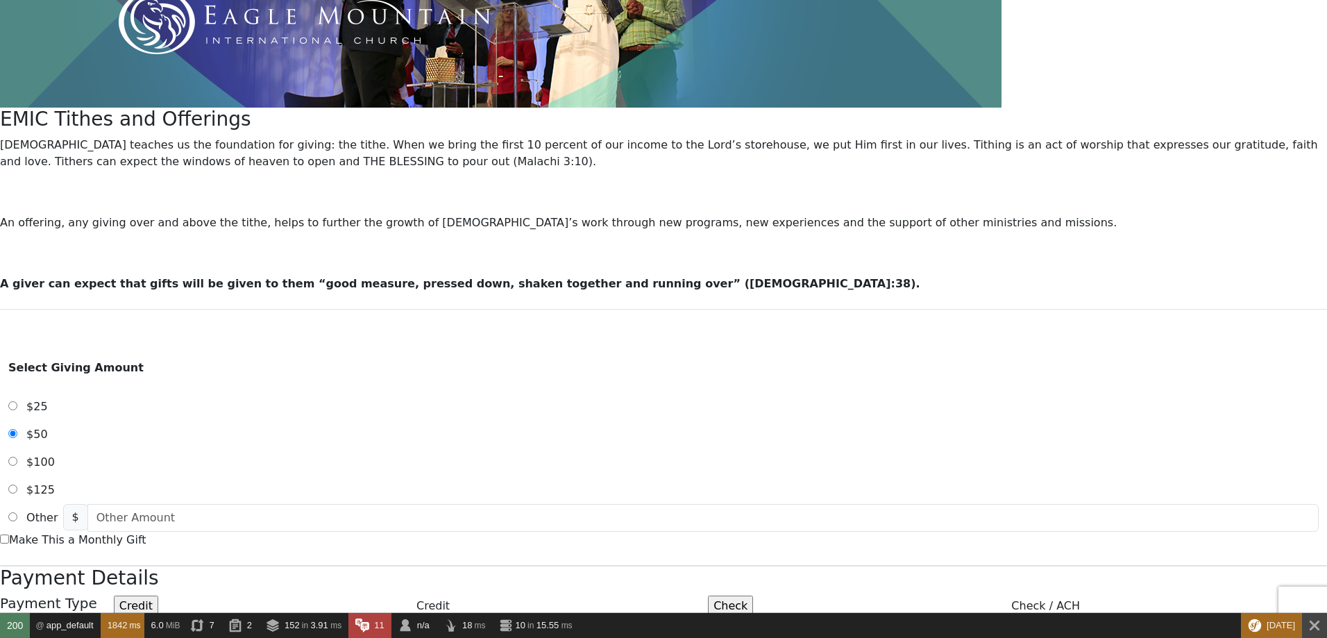
scroll to position [167, 0]
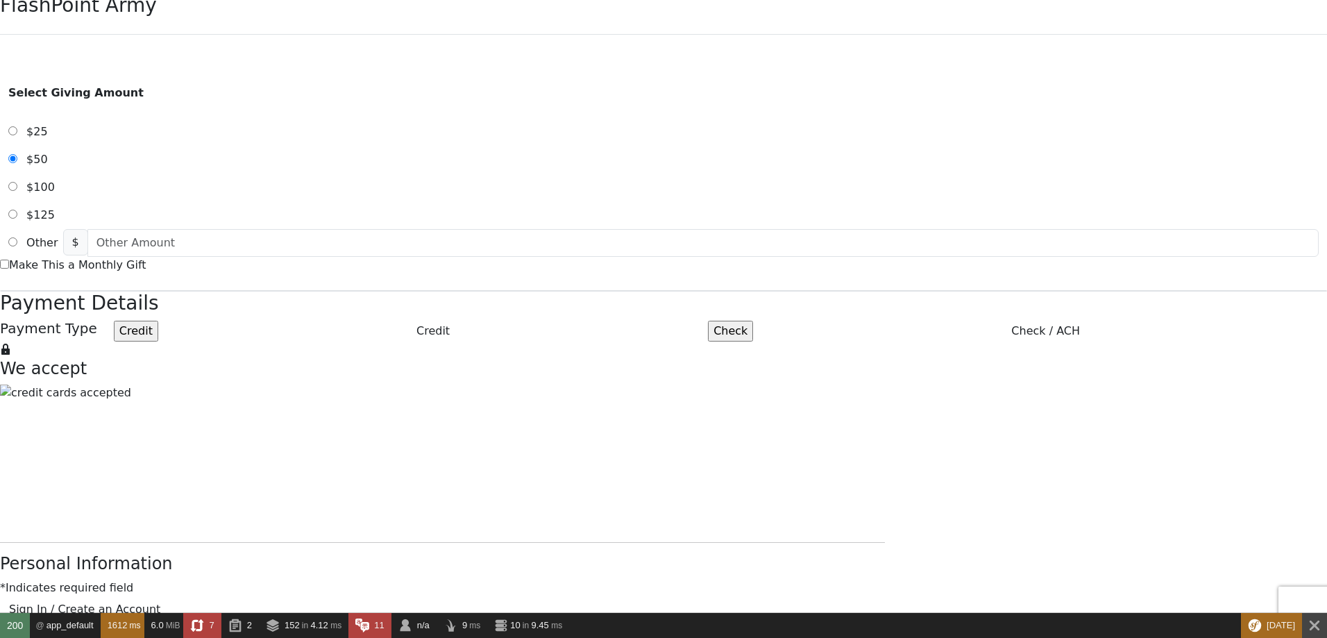
scroll to position [167, 0]
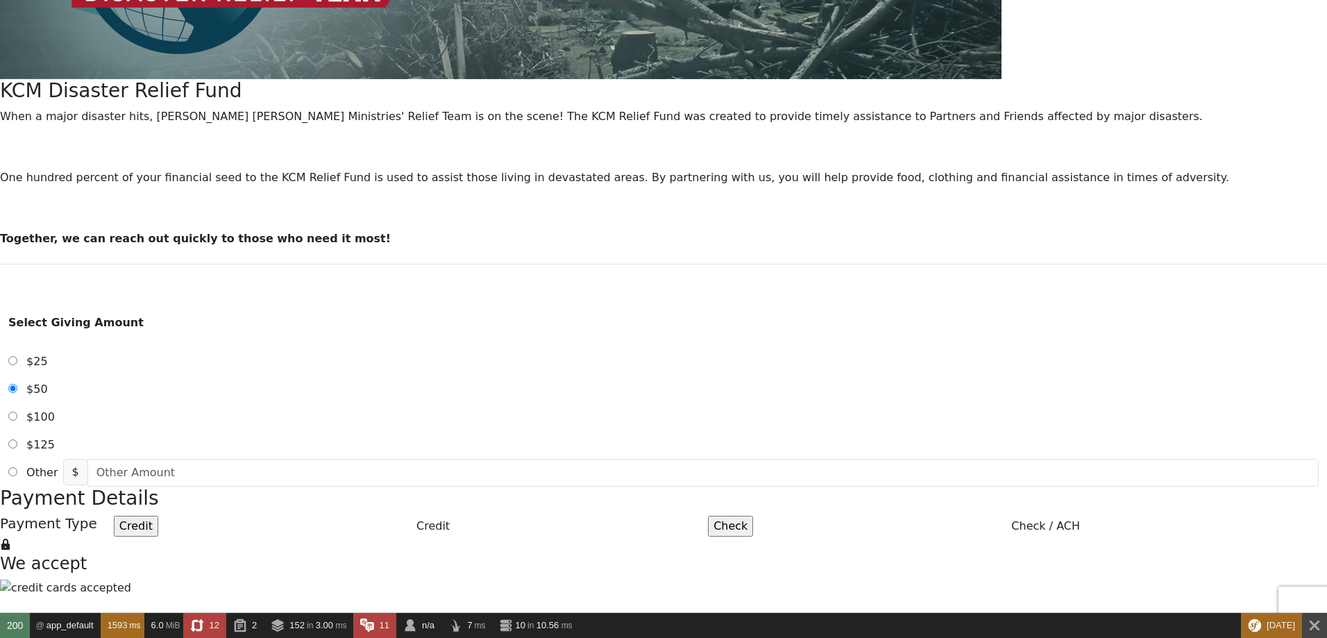
scroll to position [333, 0]
